Goal: Find specific page/section: Find specific page/section

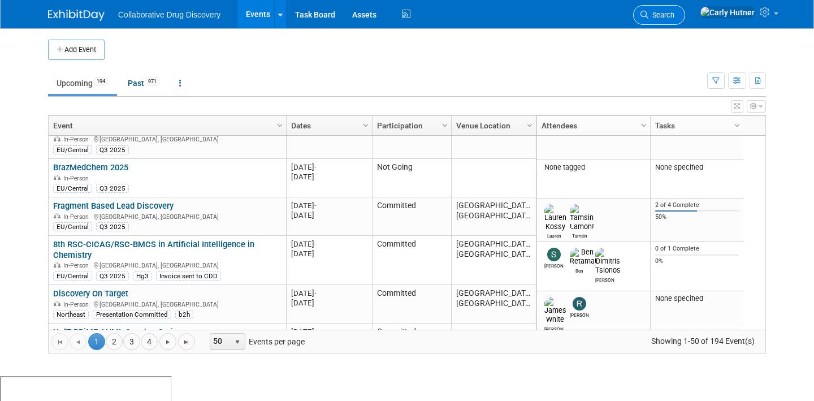
click at [674, 12] on span "Search" at bounding box center [661, 15] width 26 height 8
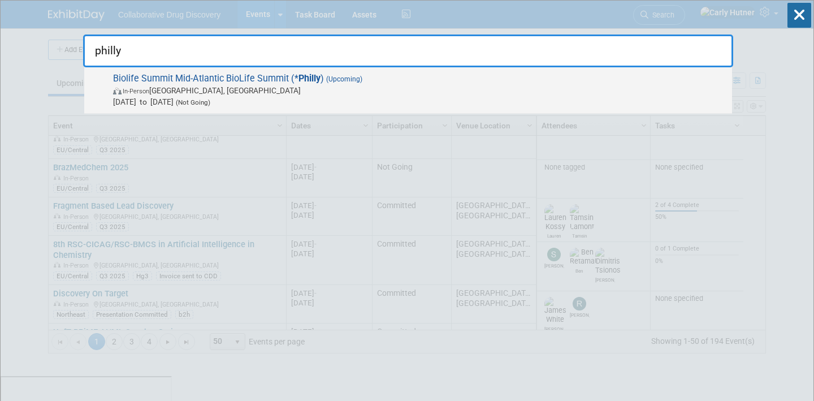
type input "philly"
click at [342, 90] on span "In-Person [GEOGRAPHIC_DATA], [GEOGRAPHIC_DATA]" at bounding box center [419, 90] width 613 height 11
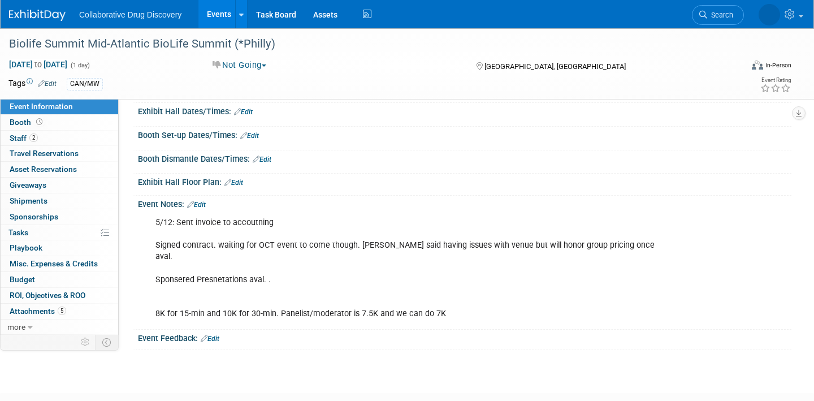
scroll to position [155, 0]
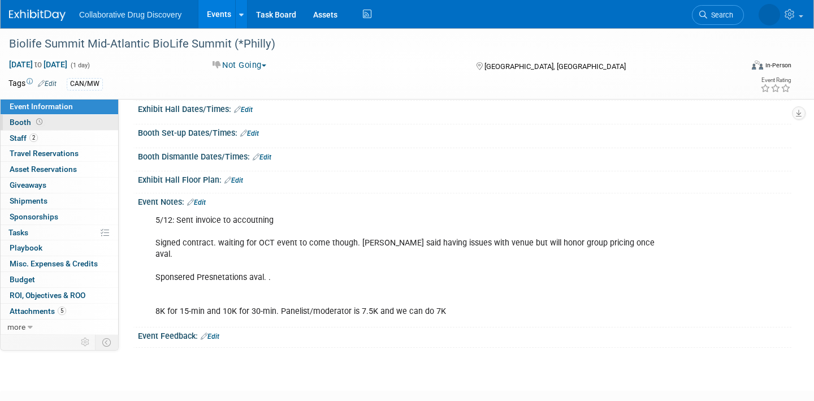
click at [72, 127] on link "Booth" at bounding box center [60, 122] width 118 height 15
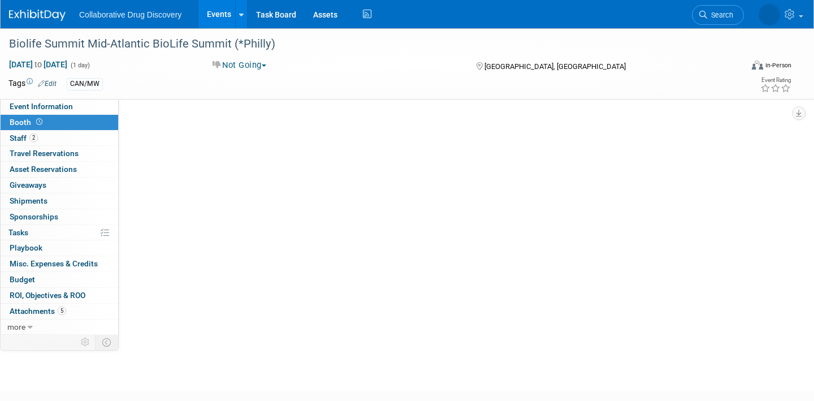
scroll to position [0, 0]
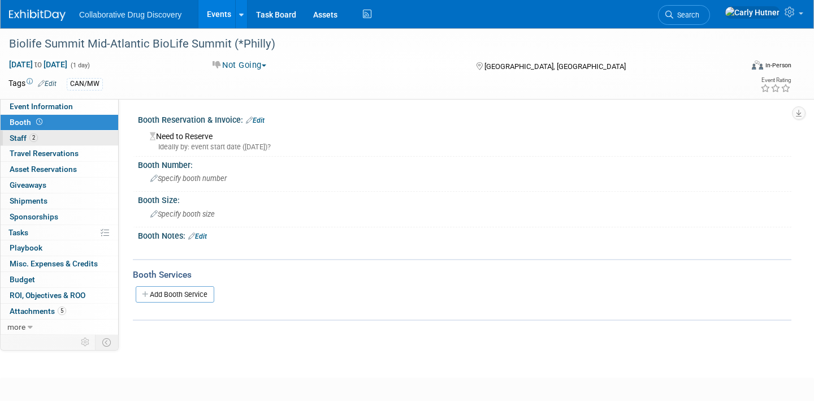
click at [70, 139] on link "2 Staff 2" at bounding box center [60, 138] width 118 height 15
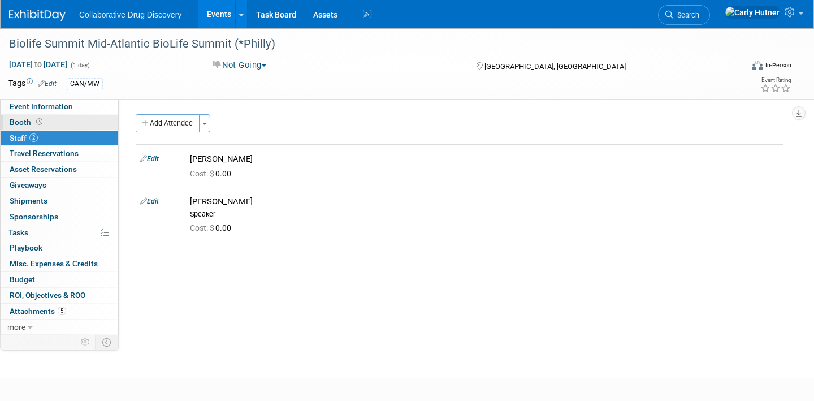
click at [67, 126] on link "Booth" at bounding box center [60, 122] width 118 height 15
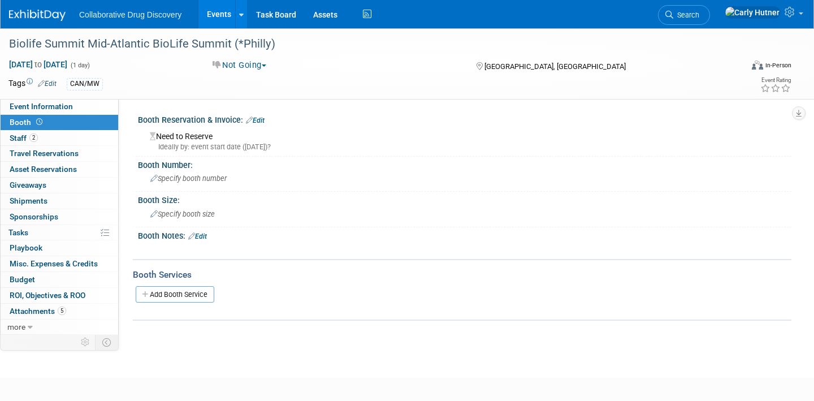
click at [211, 11] on link "Events" at bounding box center [218, 14] width 41 height 28
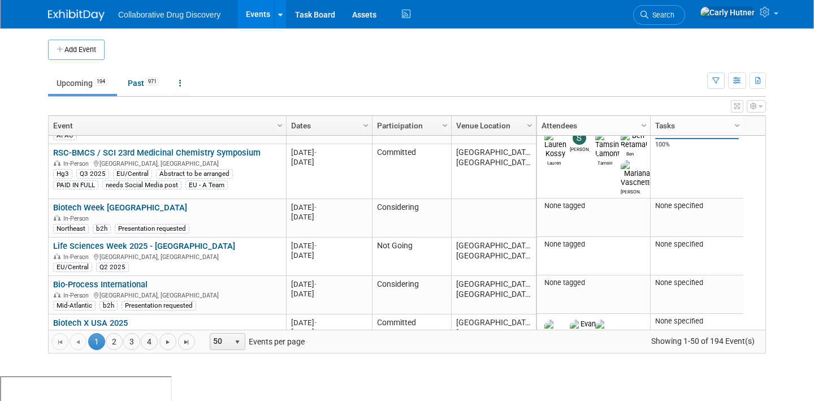
scroll to position [1118, 0]
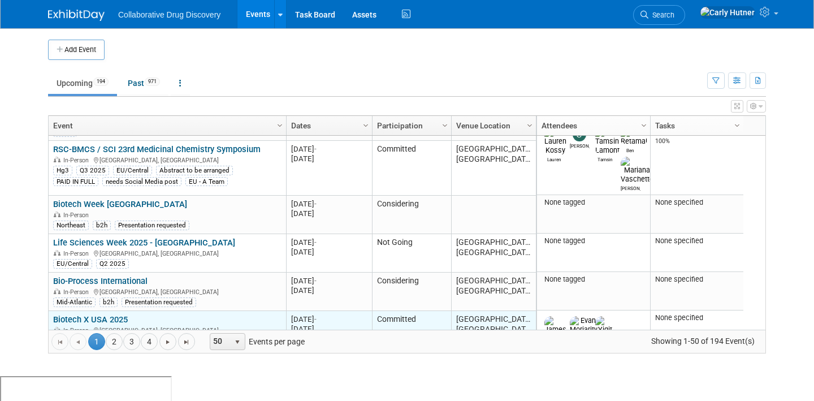
click at [120, 314] on link "Biotech X USA 2025" at bounding box center [90, 319] width 75 height 10
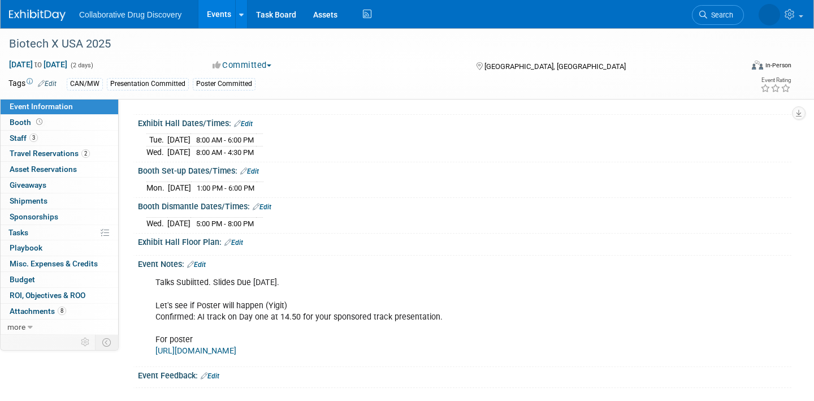
scroll to position [154, 0]
